Goal: Check status: Check status

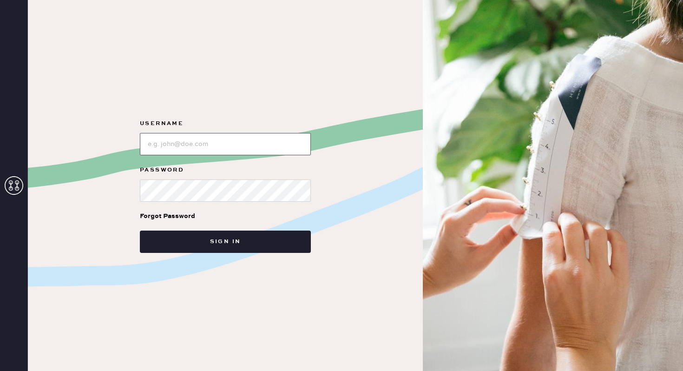
type input "reformationnorthpark"
click at [334, 302] on div "Username Password Forgot Password Sign in" at bounding box center [225, 185] width 395 height 371
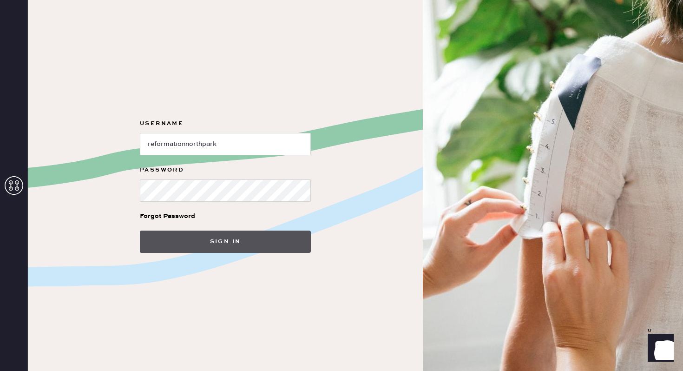
click at [258, 234] on button "Sign in" at bounding box center [225, 241] width 171 height 22
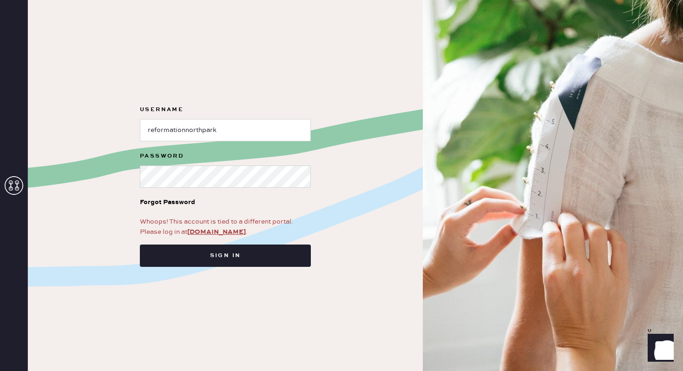
click at [15, 189] on use at bounding box center [14, 185] width 19 height 19
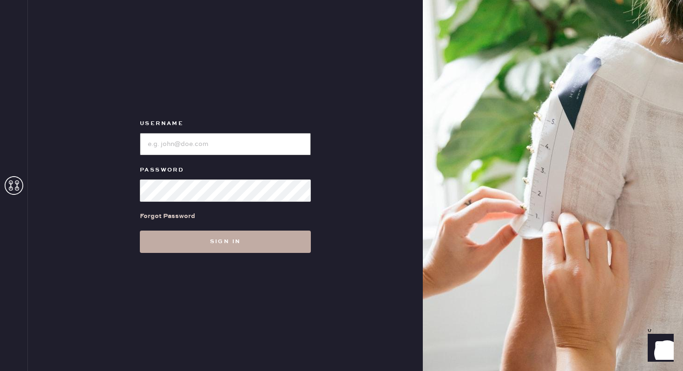
type input "reformationnorthpark"
click at [225, 237] on button "Sign in" at bounding box center [225, 241] width 171 height 22
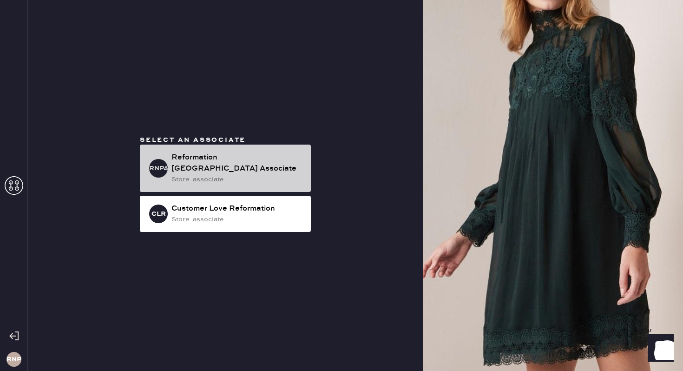
click at [280, 167] on div "Reformation [GEOGRAPHIC_DATA] Associate" at bounding box center [237, 163] width 132 height 22
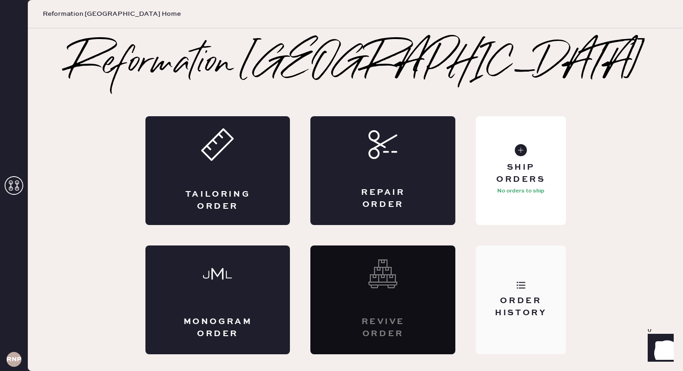
click at [533, 288] on div "Order History" at bounding box center [521, 299] width 90 height 109
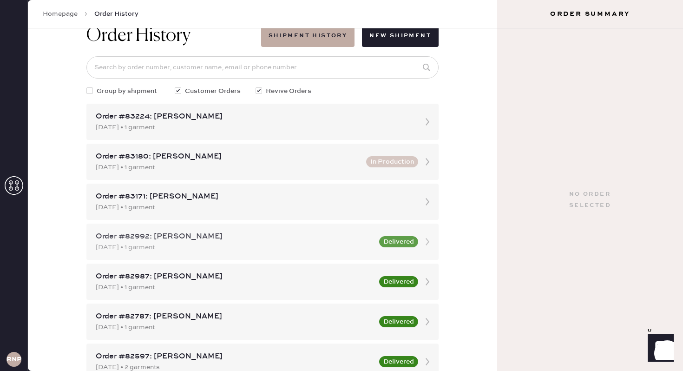
scroll to position [26, 0]
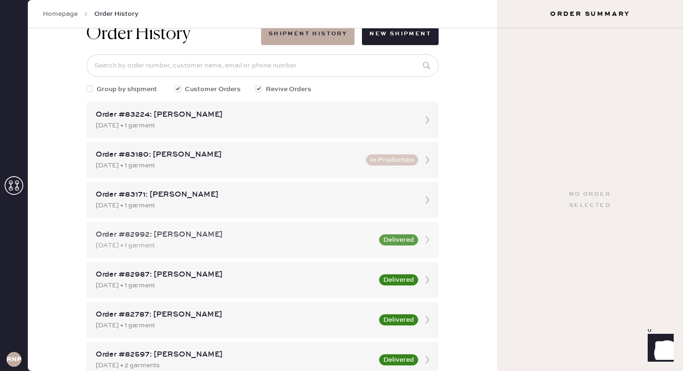
click at [230, 237] on div "Order #82992: [PERSON_NAME]" at bounding box center [235, 234] width 278 height 11
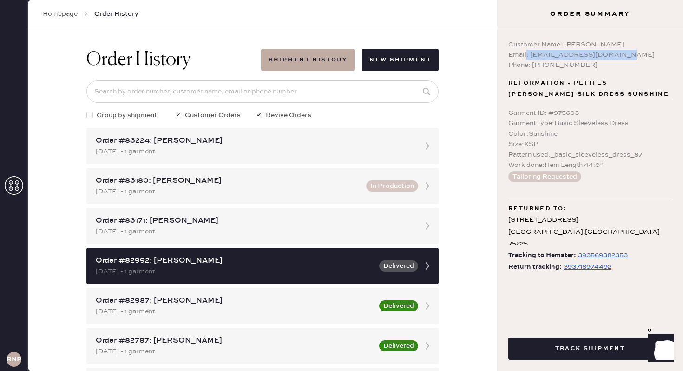
drag, startPoint x: 619, startPoint y: 56, endPoint x: 523, endPoint y: 54, distance: 95.8
click at [525, 54] on div "Email: [EMAIL_ADDRESS][DOMAIN_NAME]" at bounding box center [590, 55] width 164 height 10
click at [631, 48] on div "Customer Name: [PERSON_NAME]" at bounding box center [590, 44] width 164 height 10
drag, startPoint x: 615, startPoint y: 55, endPoint x: 527, endPoint y: 50, distance: 88.9
click at [527, 50] on div "Email: [EMAIL_ADDRESS][DOMAIN_NAME]" at bounding box center [590, 55] width 164 height 10
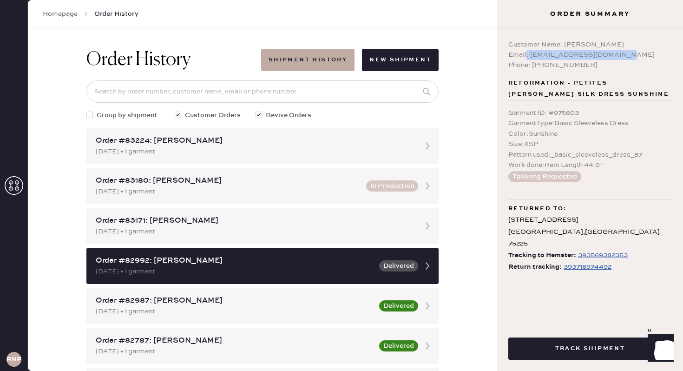
copy div ": [EMAIL_ADDRESS][DOMAIN_NAME]"
